Goal: Obtain resource: Obtain resource

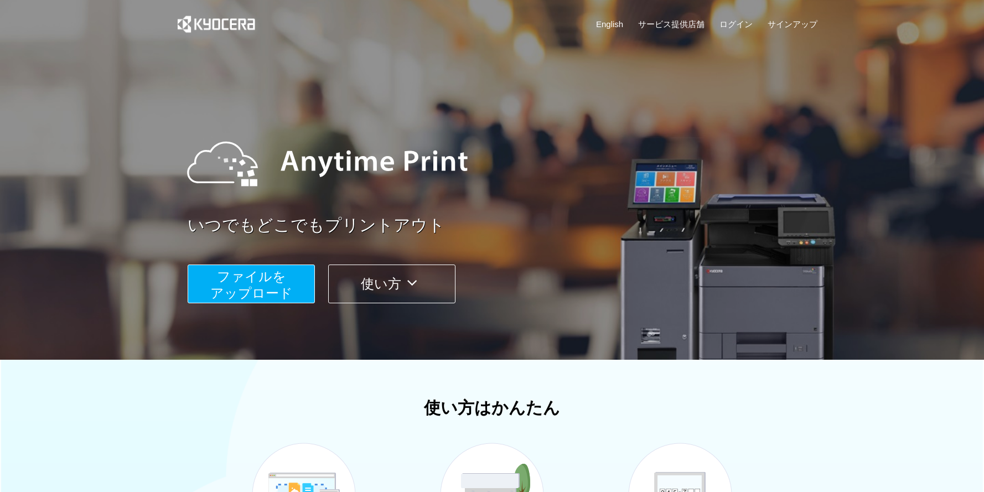
click at [273, 294] on span "ファイルを ​​アップロード" at bounding box center [251, 285] width 82 height 32
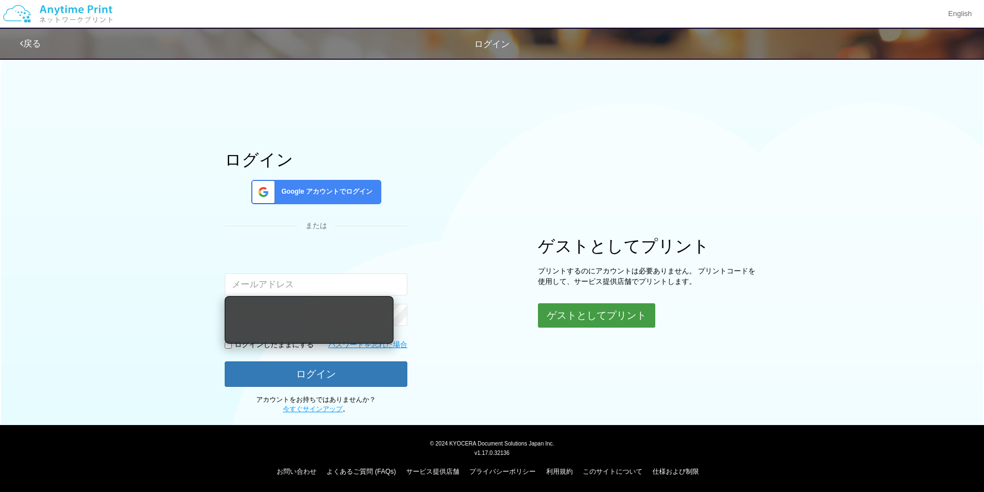
click at [598, 328] on div "ログイン Google アカウントでログイン または 入力されたメールアドレスまたはパスワードが正しくありません。 ログインしたままにする パスワードを忘れた…" at bounding box center [492, 233] width 664 height 362
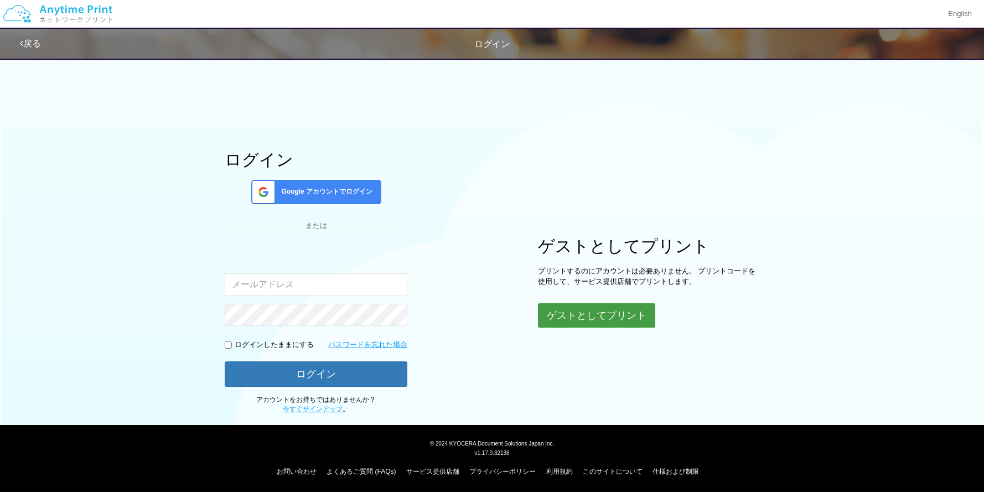
click at [586, 314] on button "ゲストとしてプリント" at bounding box center [596, 315] width 117 height 24
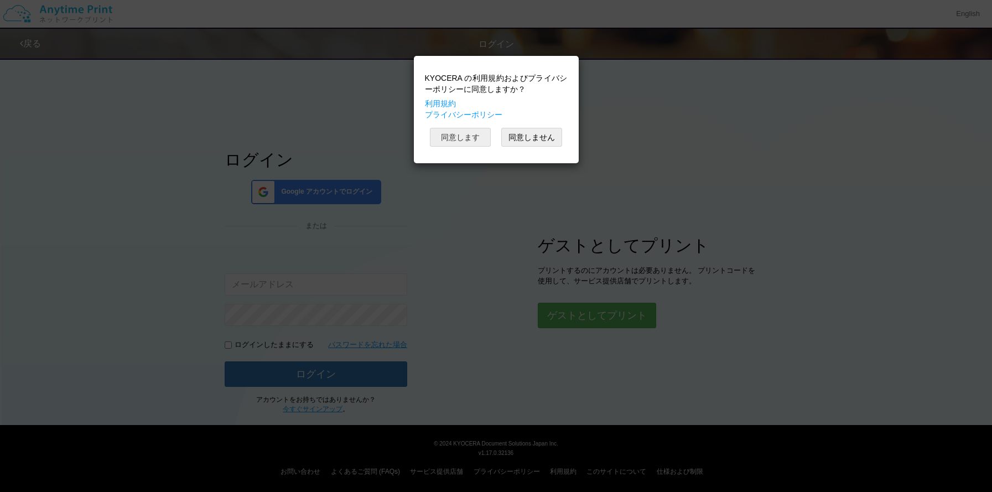
click at [462, 146] on button "同意します" at bounding box center [460, 137] width 61 height 19
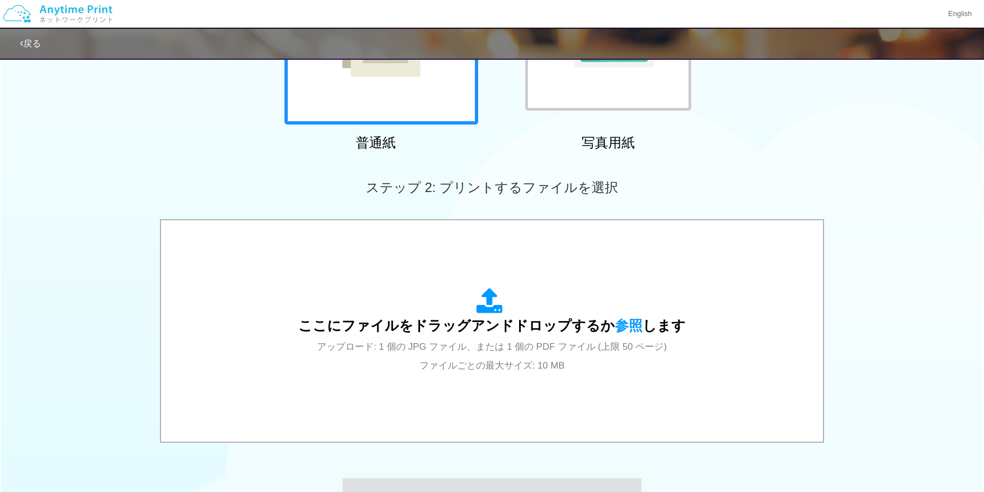
scroll to position [350, 0]
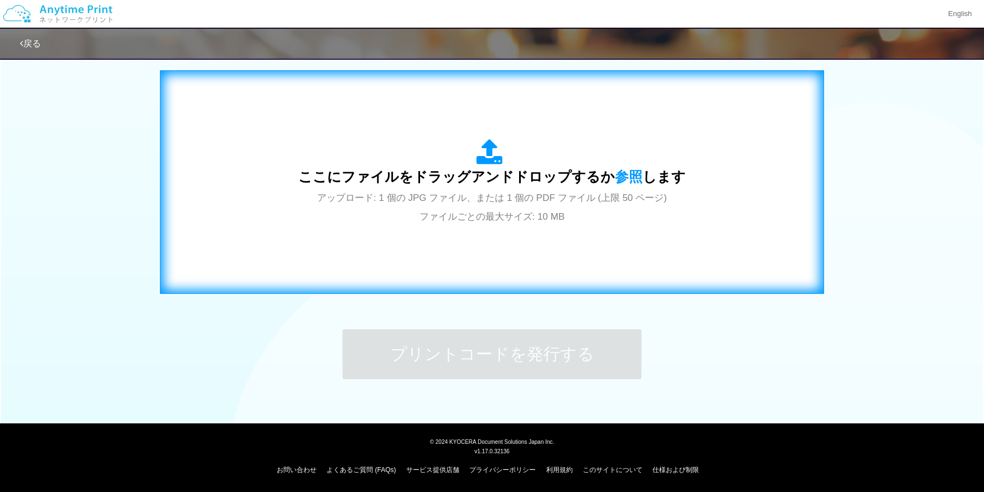
click at [500, 198] on span "アップロード: 1 個の JPG ファイル、または 1 個の PDF ファイル (上限 50 ページ) ファイルごとの最大サイズ: 10 MB" at bounding box center [492, 207] width 350 height 29
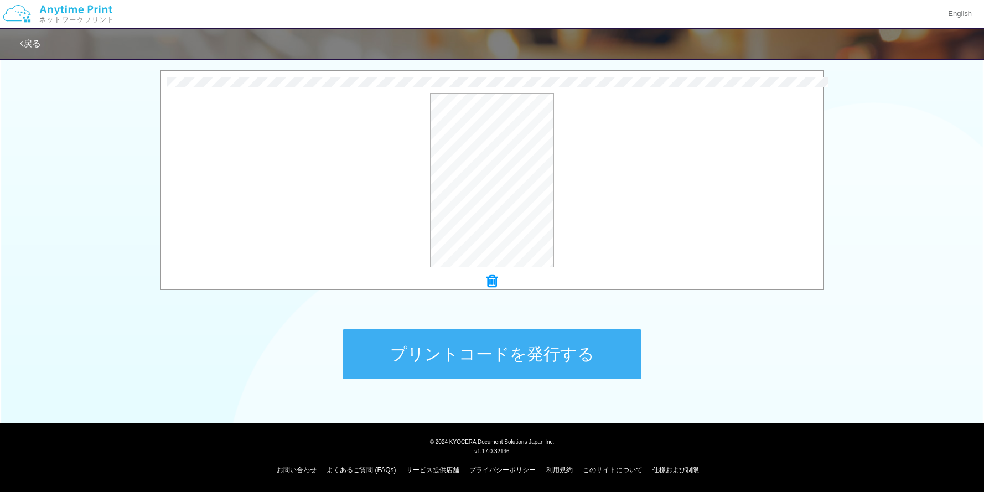
click at [531, 349] on button "プリントコードを発行する" at bounding box center [492, 354] width 299 height 50
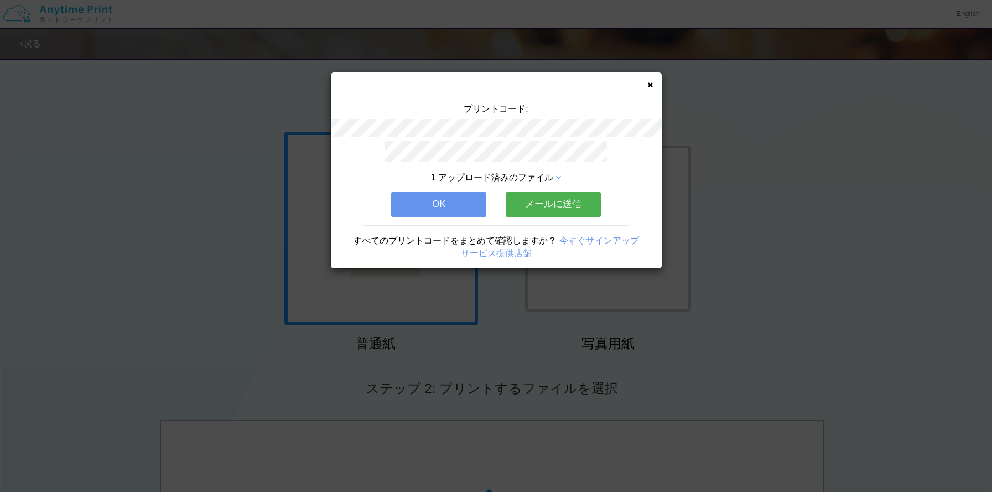
click at [533, 204] on button "メールに送信" at bounding box center [553, 204] width 95 height 24
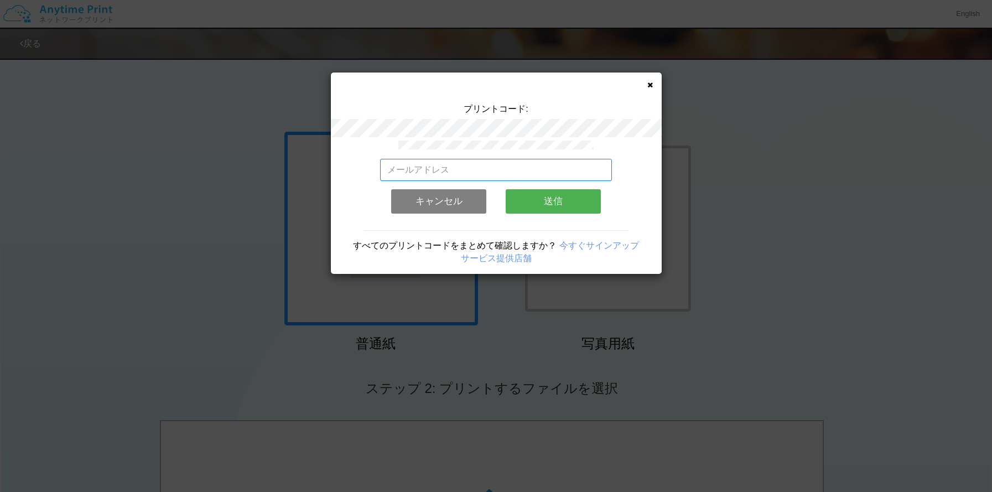
click at [530, 170] on input "email" at bounding box center [496, 170] width 232 height 22
type input "[EMAIL_ADDRESS][DOMAIN_NAME]"
click at [546, 208] on button "送信" at bounding box center [553, 201] width 95 height 24
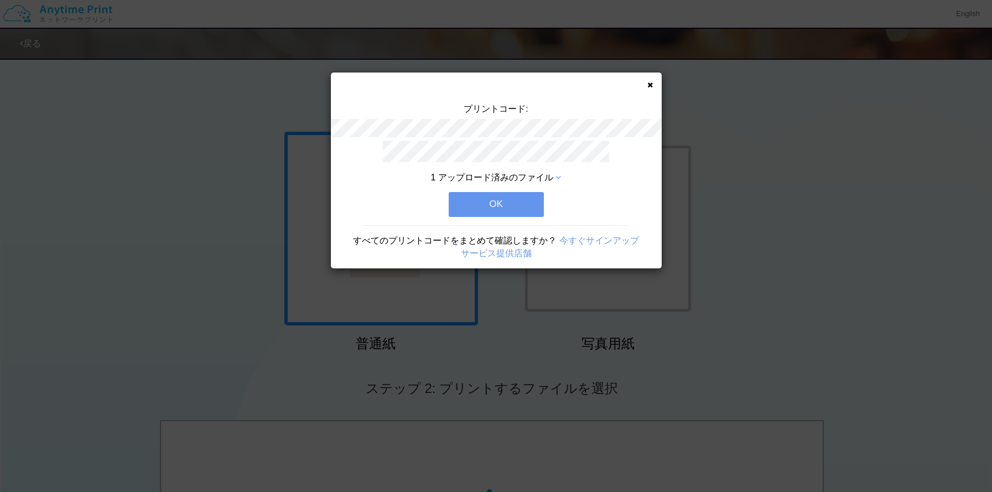
click at [509, 209] on button "OK" at bounding box center [496, 204] width 95 height 24
